Goal: Information Seeking & Learning: Learn about a topic

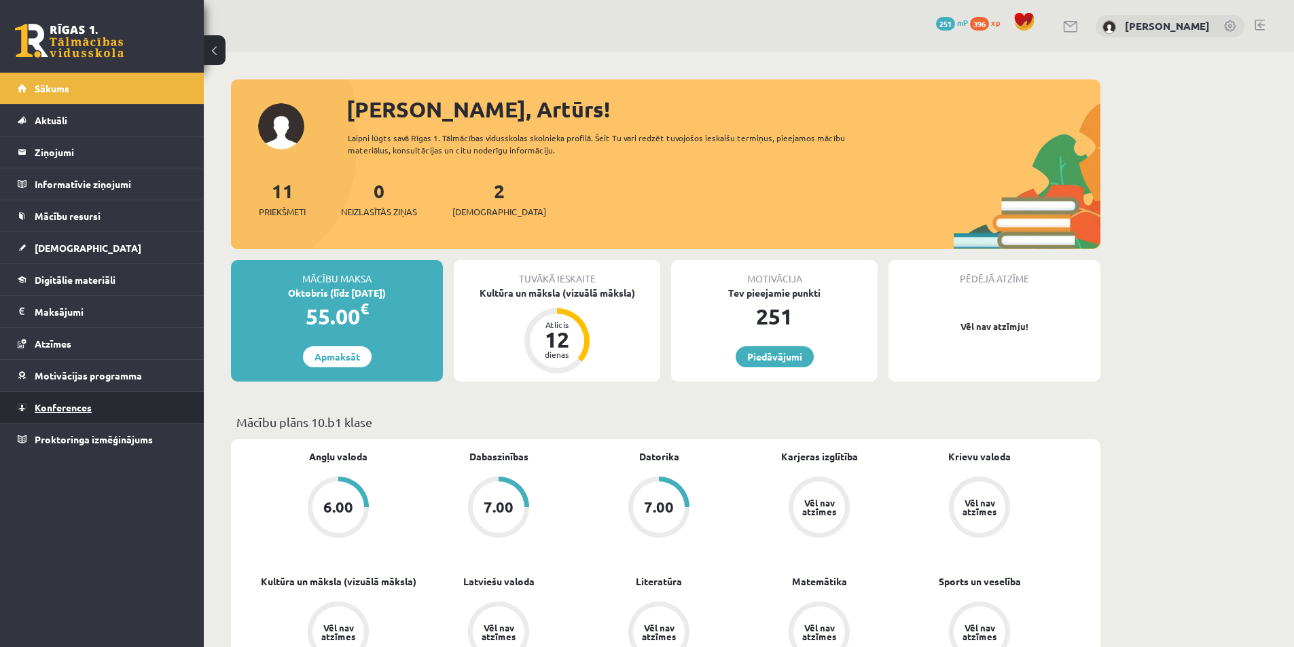
click at [74, 409] on span "Konferences" at bounding box center [63, 407] width 57 height 12
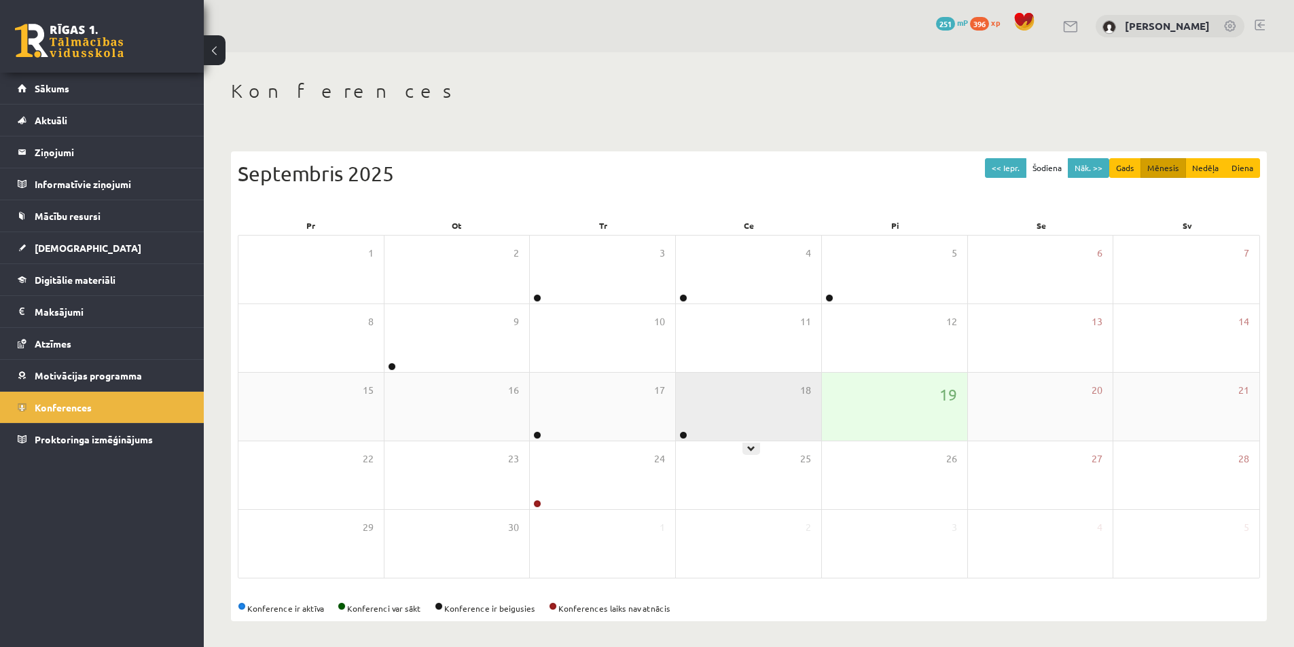
scroll to position [2, 0]
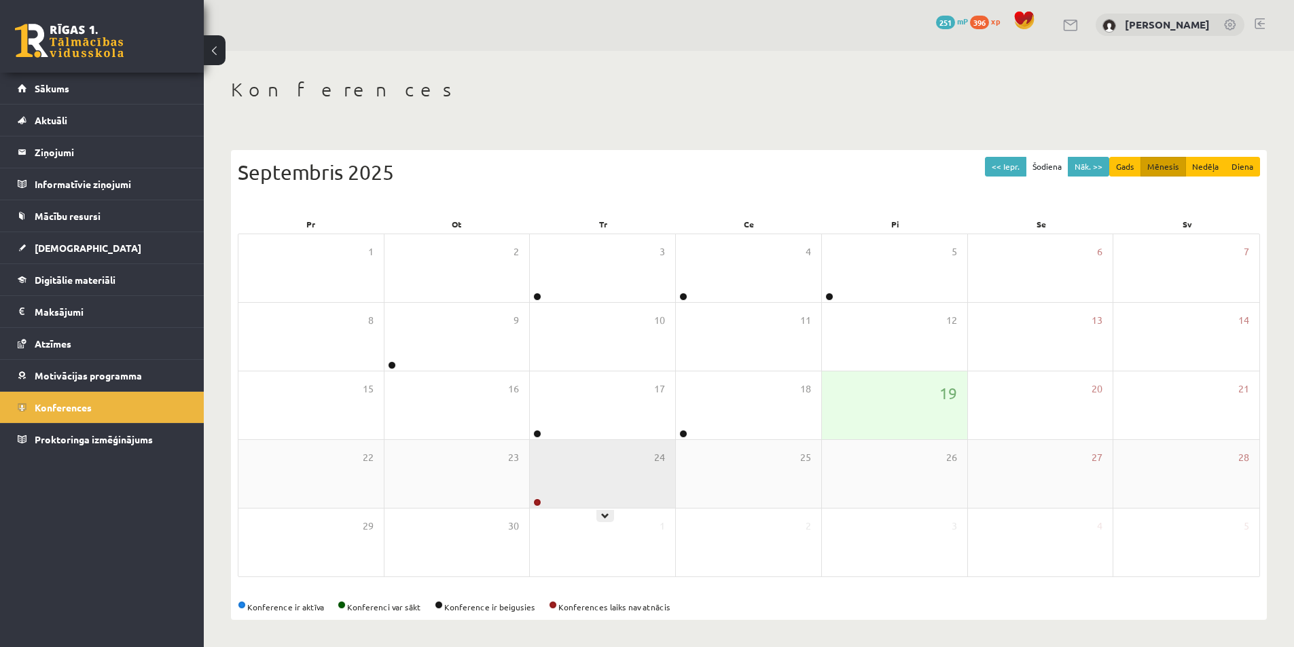
click at [577, 474] on div "24" at bounding box center [602, 474] width 145 height 68
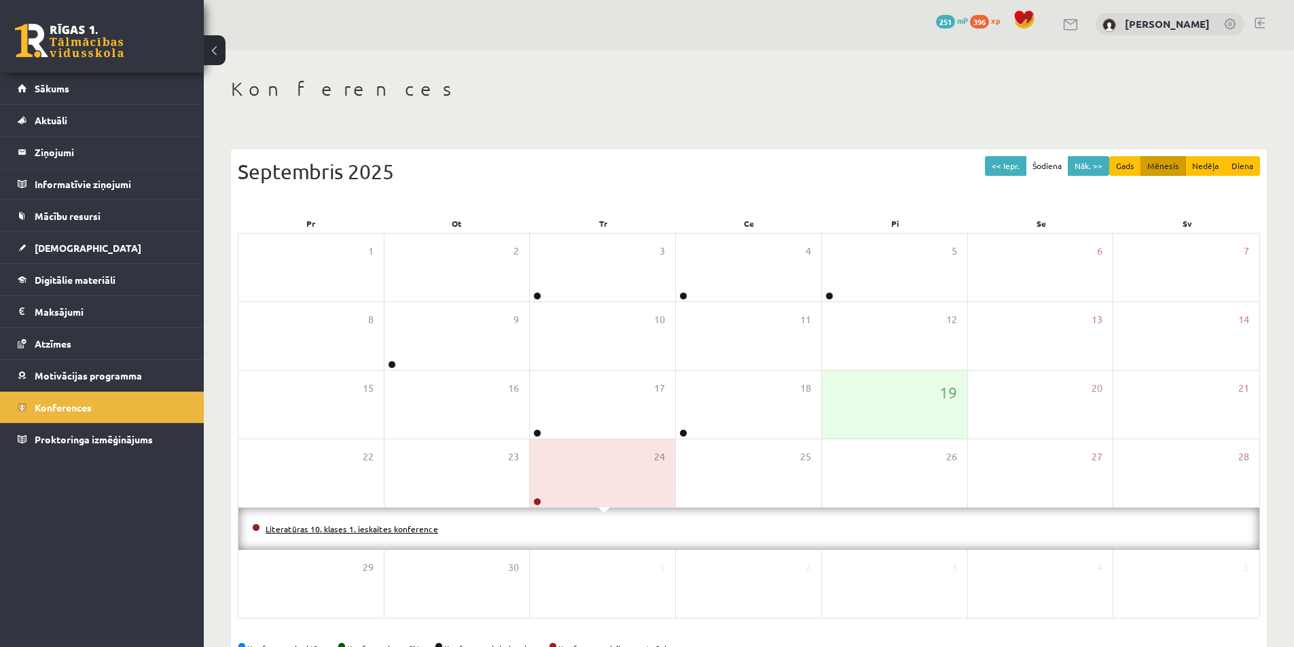
click at [410, 527] on link "Literatūras 10. klases 1. ieskaites konference" at bounding box center [352, 529] width 173 height 11
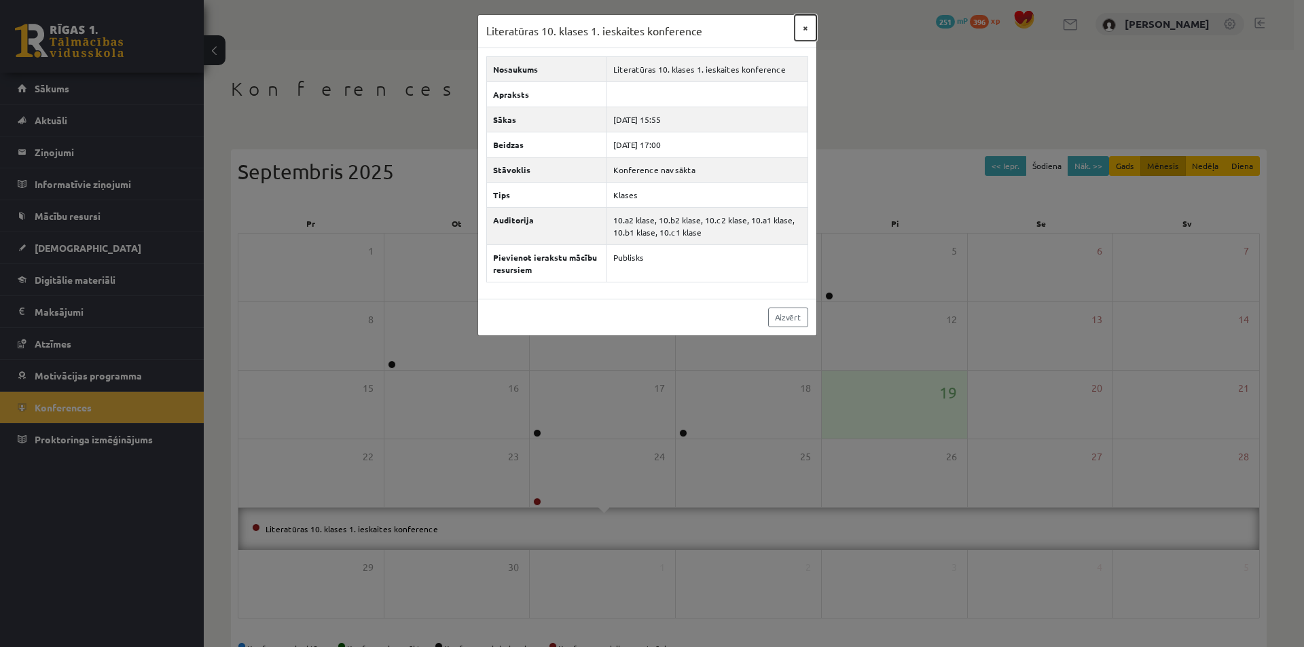
click at [808, 23] on button "×" at bounding box center [806, 28] width 22 height 26
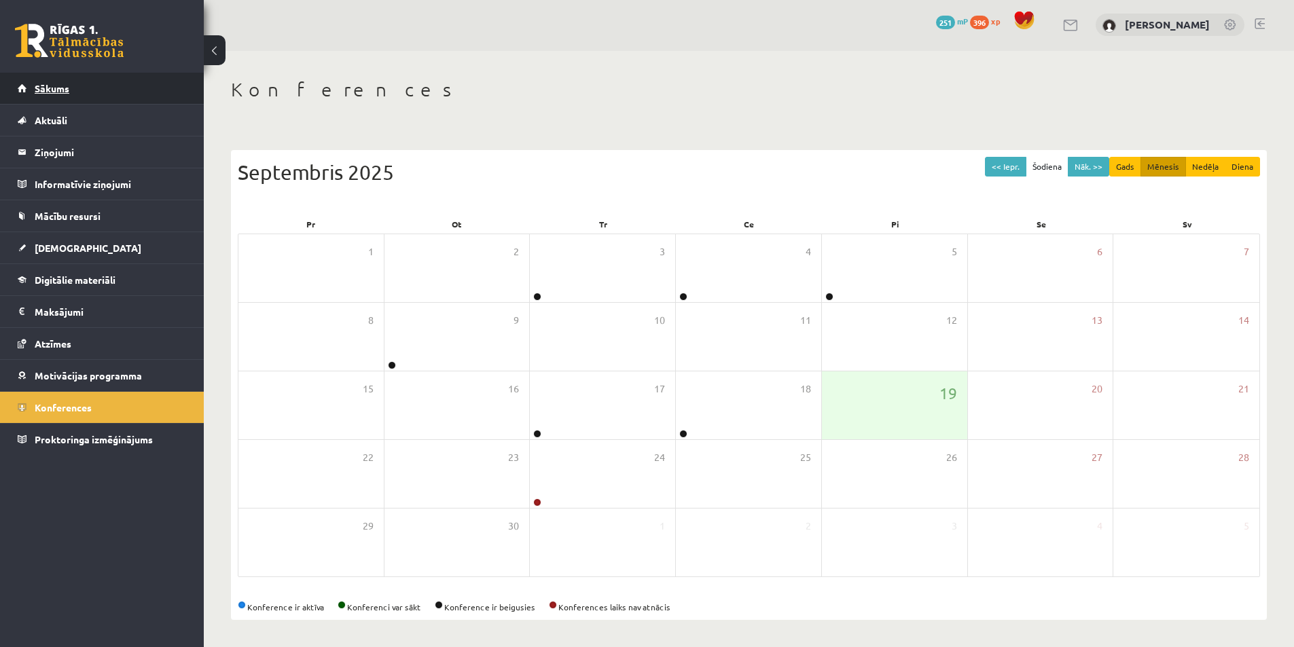
click at [41, 93] on span "Sākums" at bounding box center [52, 88] width 35 height 12
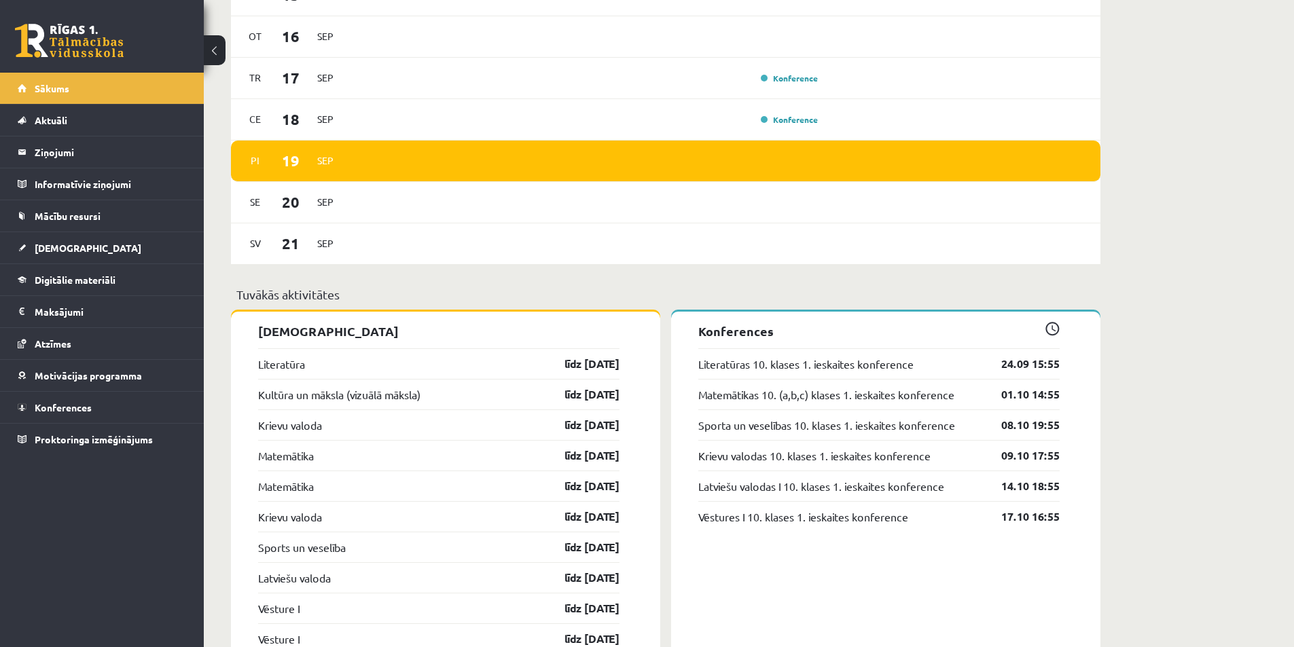
scroll to position [895, 0]
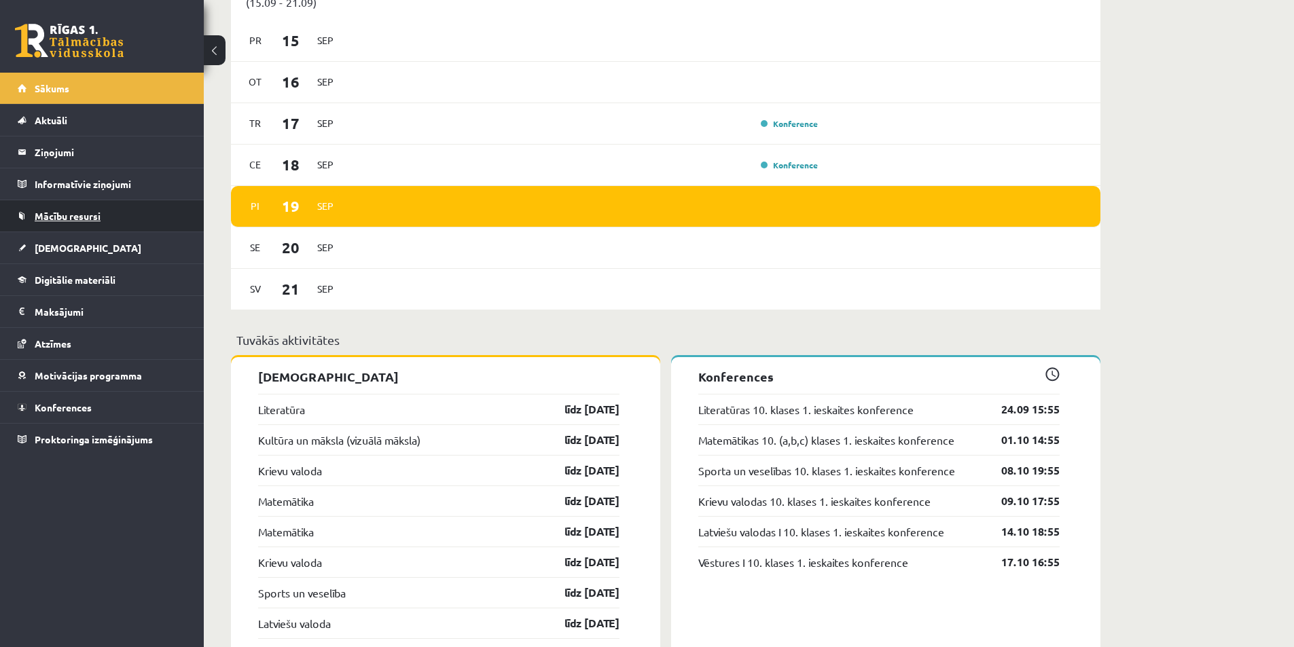
click at [70, 221] on link "Mācību resursi" at bounding box center [102, 215] width 169 height 31
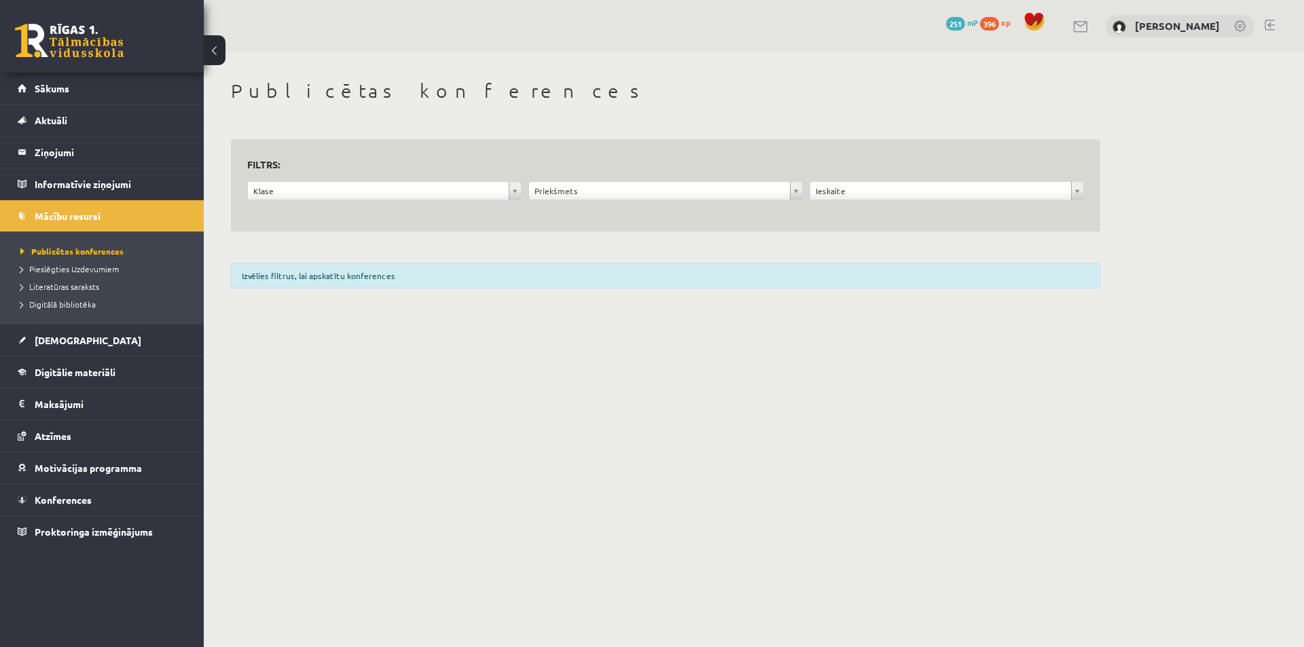
click at [353, 200] on div "Klase" at bounding box center [384, 190] width 274 height 19
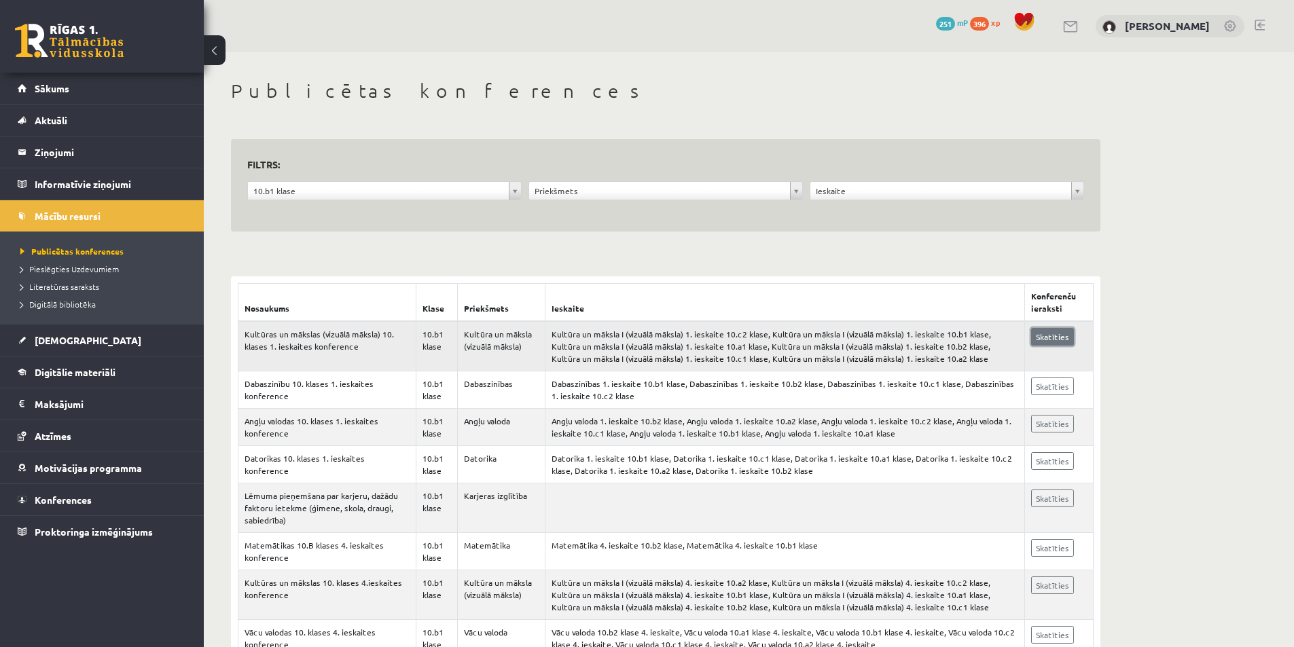
click at [1043, 338] on link "Skatīties" at bounding box center [1052, 337] width 43 height 18
click at [82, 370] on span "Digitālie materiāli" at bounding box center [75, 372] width 81 height 12
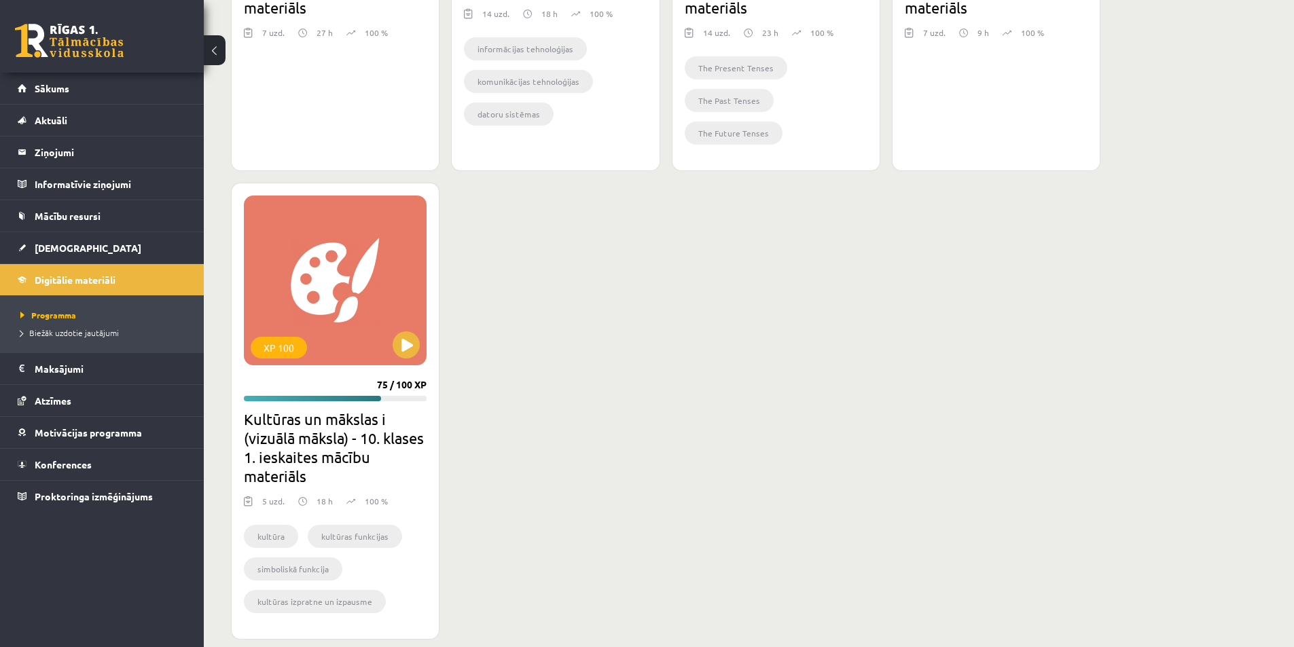
scroll to position [747, 0]
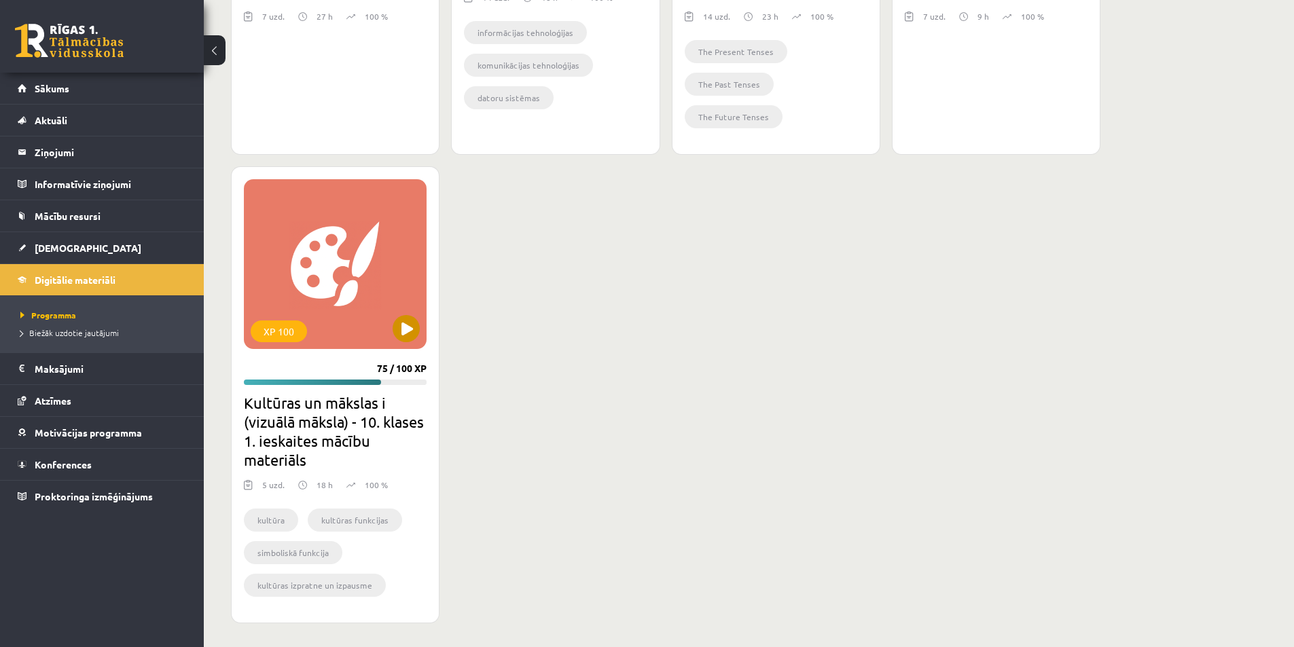
click at [415, 342] on div "XP 100" at bounding box center [335, 264] width 183 height 170
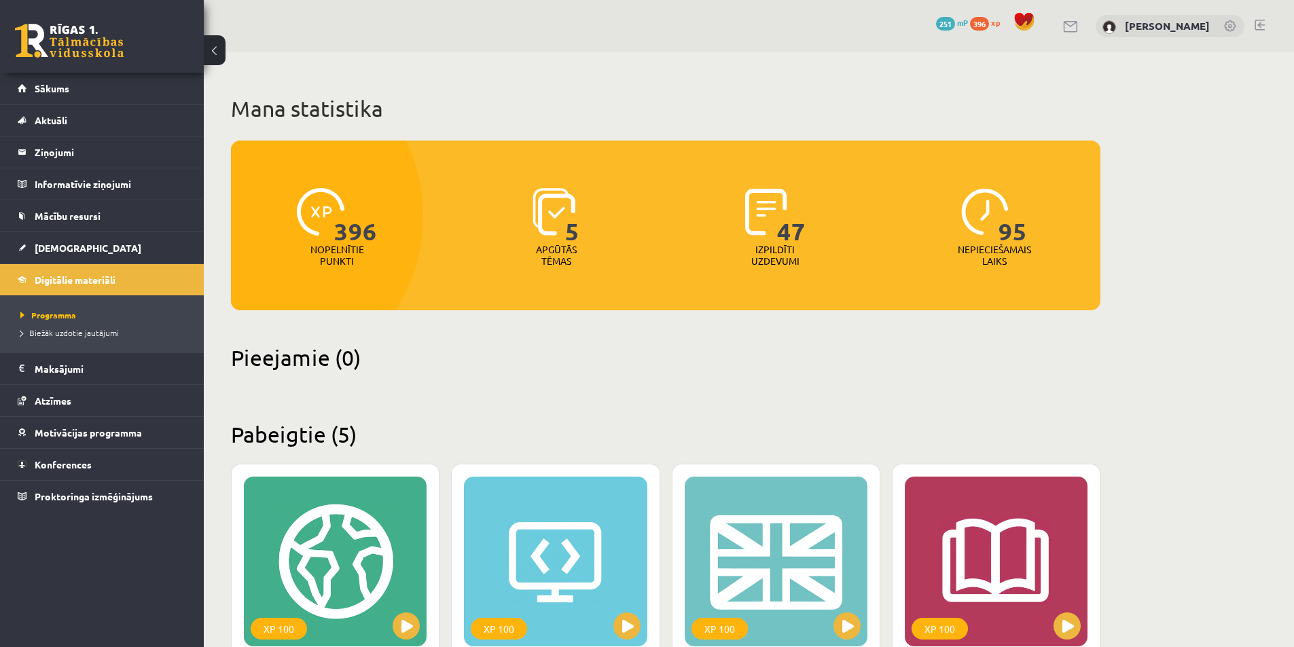
scroll to position [747, 0]
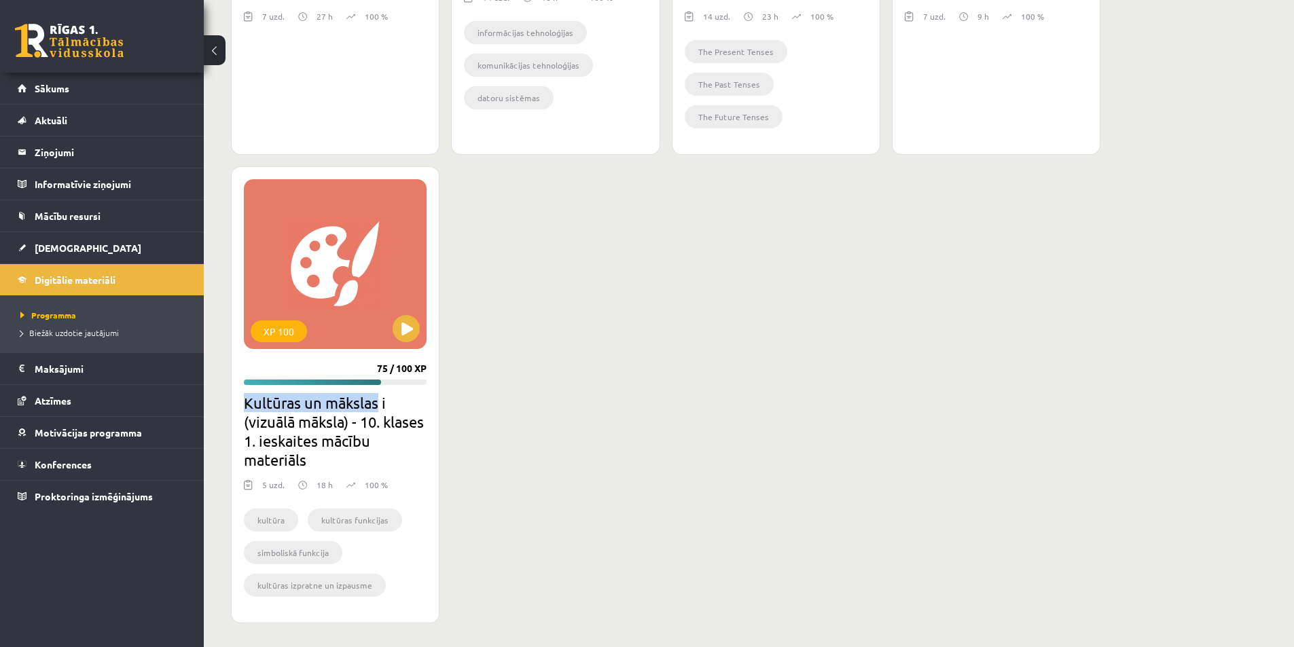
drag, startPoint x: 281, startPoint y: 408, endPoint x: 376, endPoint y: 406, distance: 95.8
click at [376, 406] on h2 "Kultūras un mākslas i (vizuālā māksla) - 10. klases 1. ieskaites mācību materiā…" at bounding box center [335, 431] width 183 height 76
click at [403, 333] on button at bounding box center [406, 328] width 27 height 27
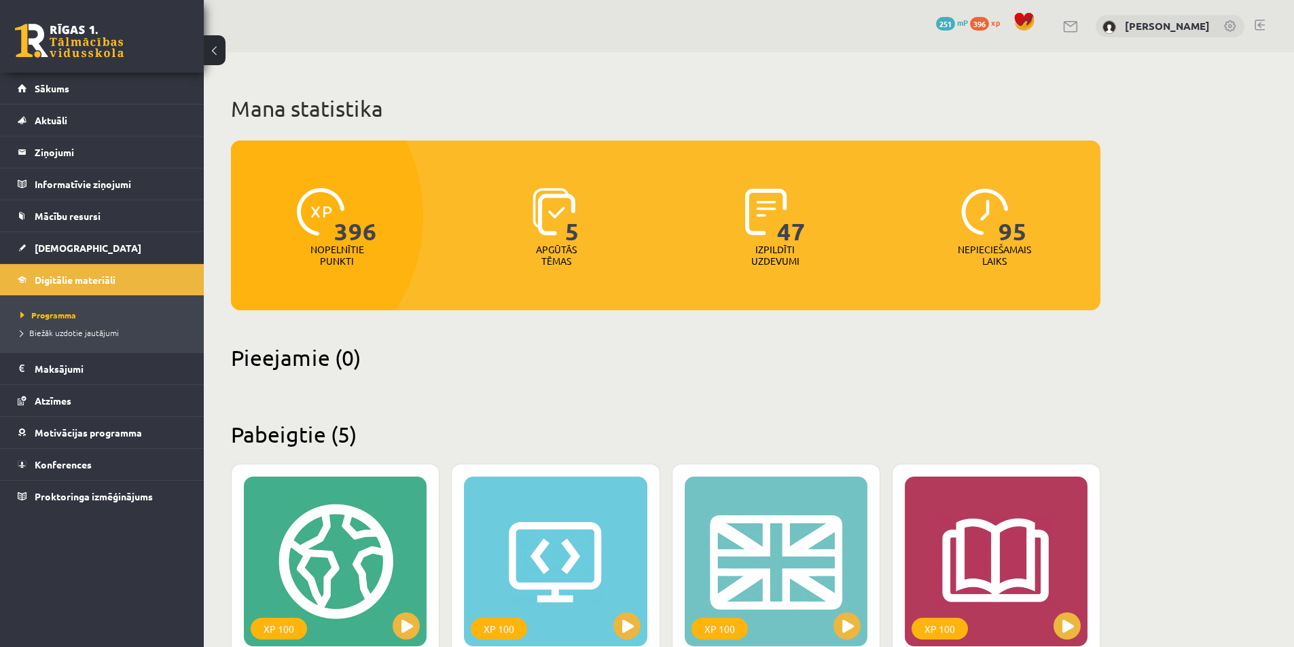
scroll to position [747, 0]
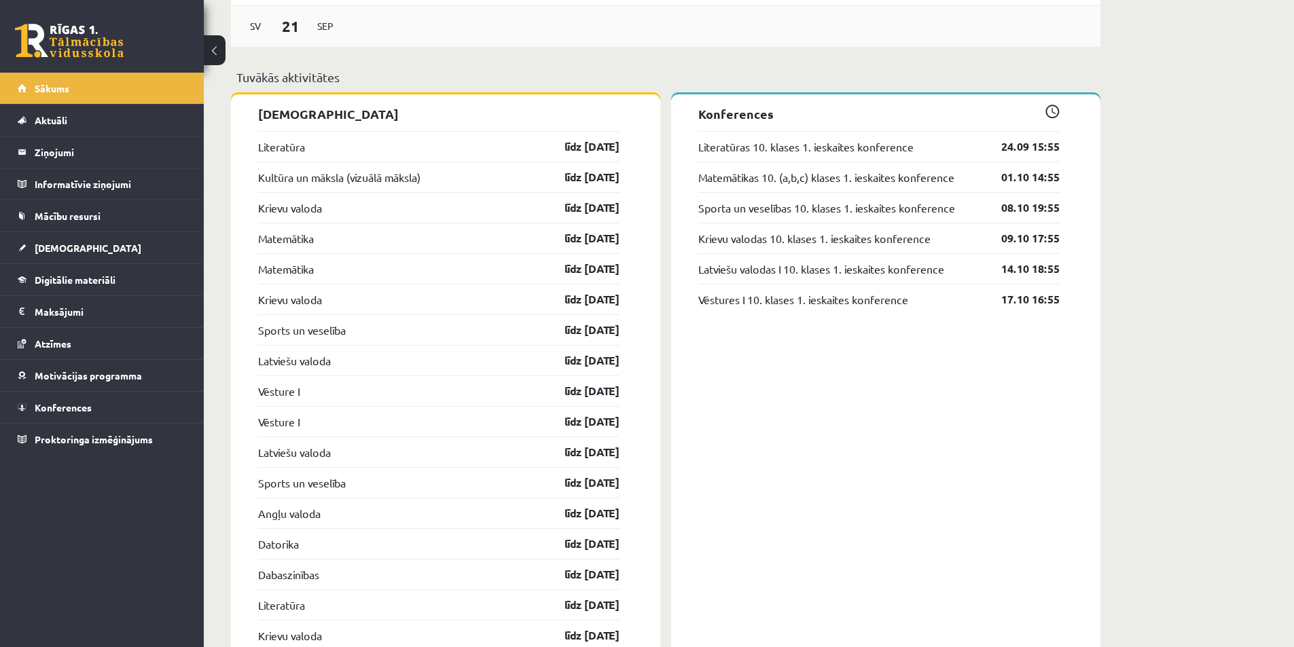
scroll to position [1223, 0]
